Goal: Task Accomplishment & Management: Manage account settings

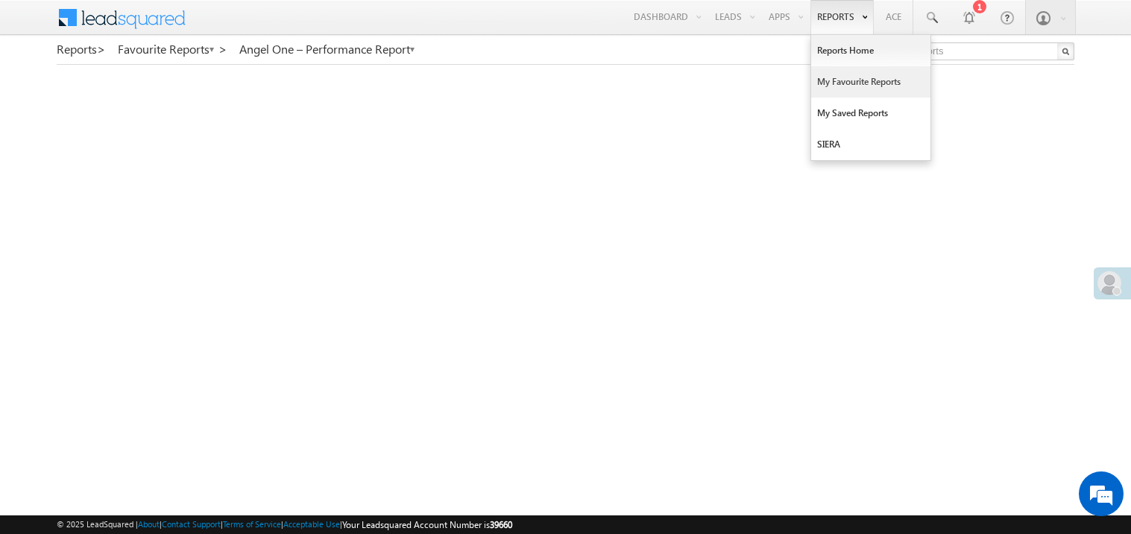
click at [833, 86] on link "My Favourite Reports" at bounding box center [870, 81] width 119 height 31
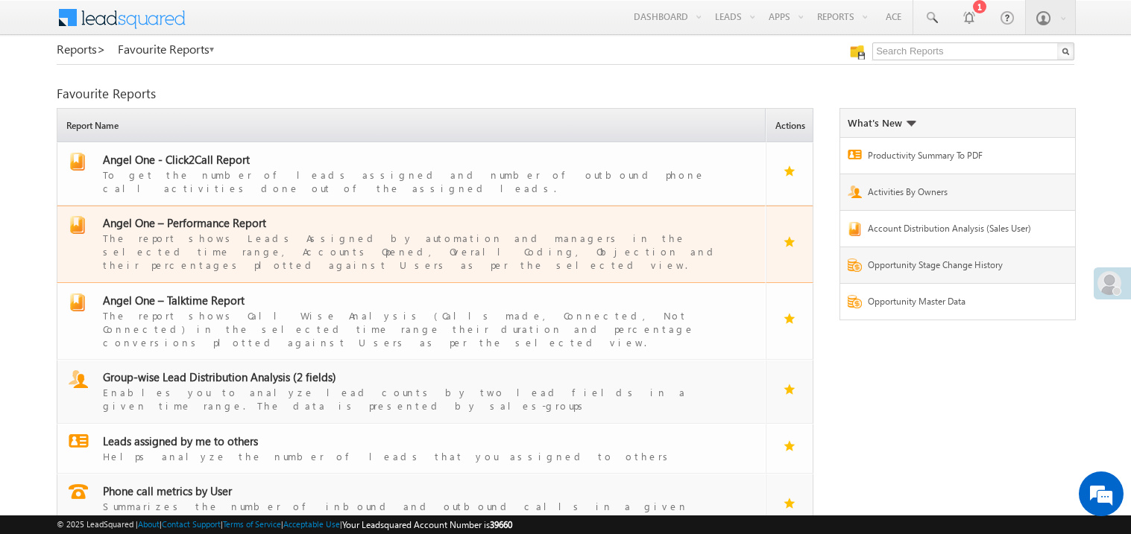
click at [199, 216] on span "Angel One – Performance Report" at bounding box center [184, 222] width 163 height 15
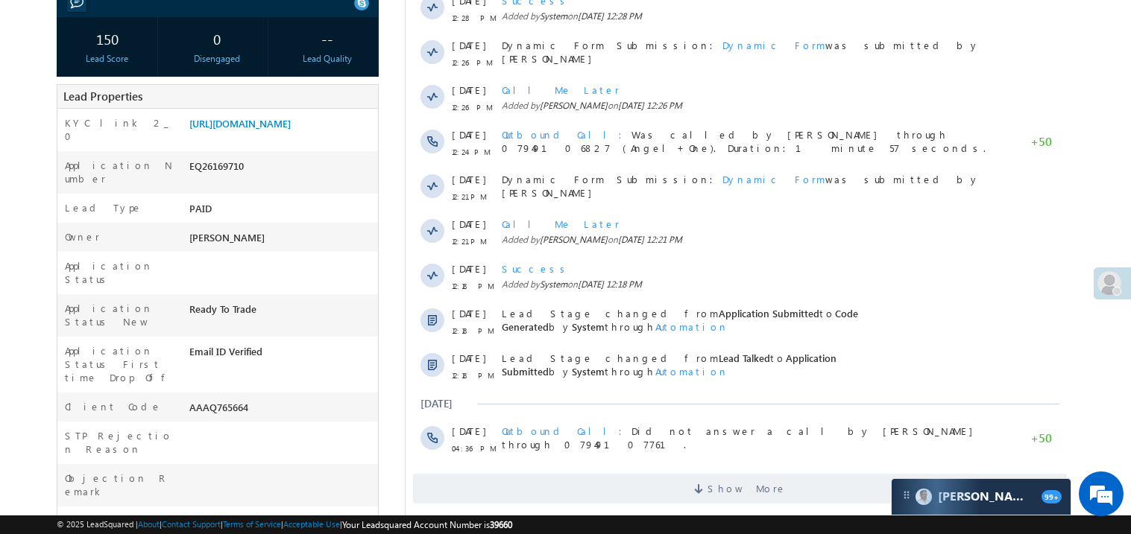
scroll to position [268, 0]
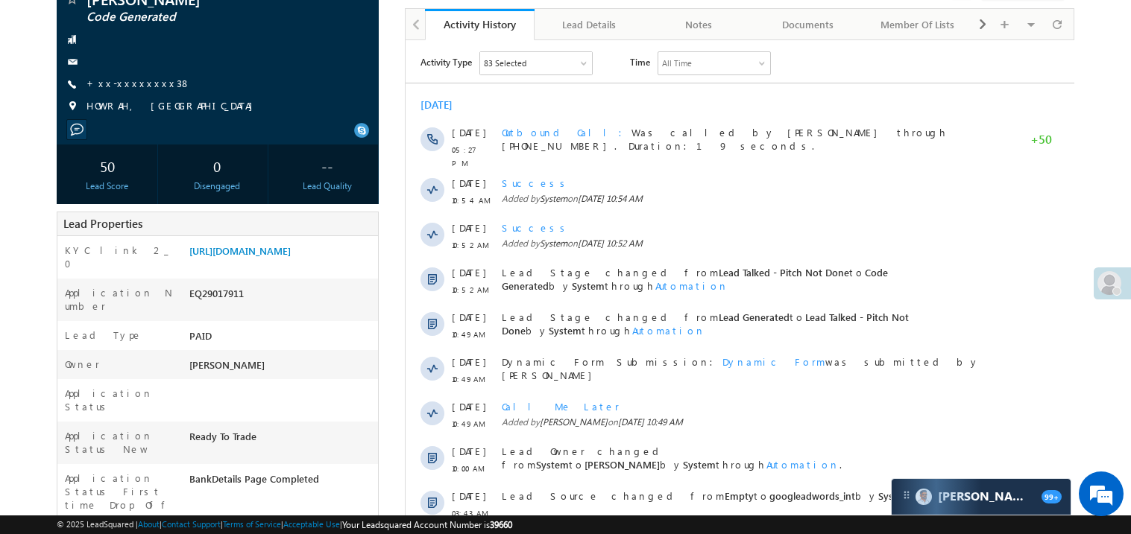
scroll to position [91, 0]
